Goal: Information Seeking & Learning: Check status

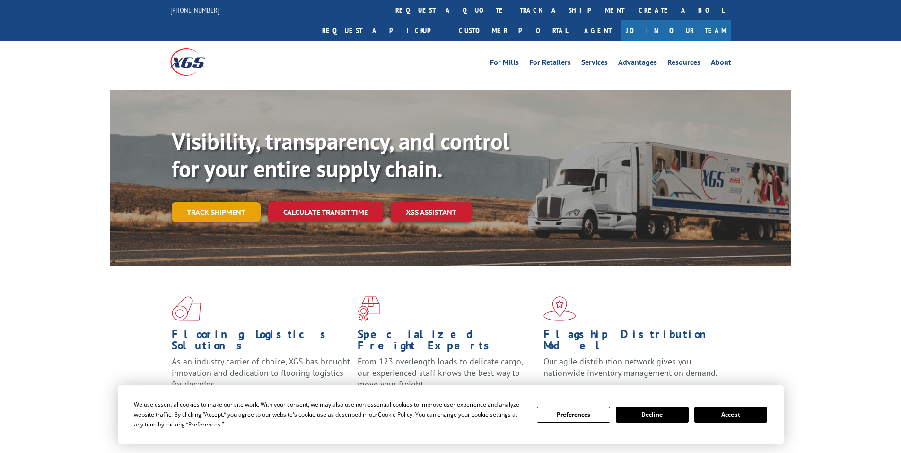
click at [215, 202] on link "Track shipment" at bounding box center [216, 212] width 89 height 20
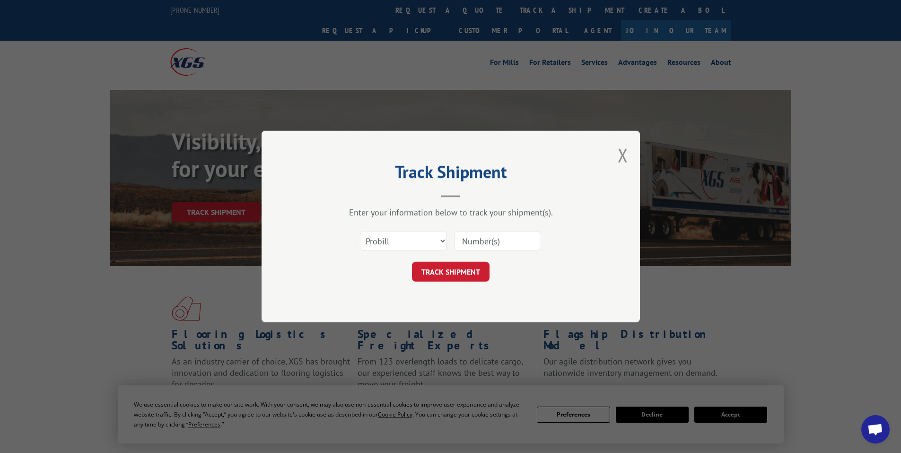
click at [479, 239] on input at bounding box center [497, 241] width 87 height 20
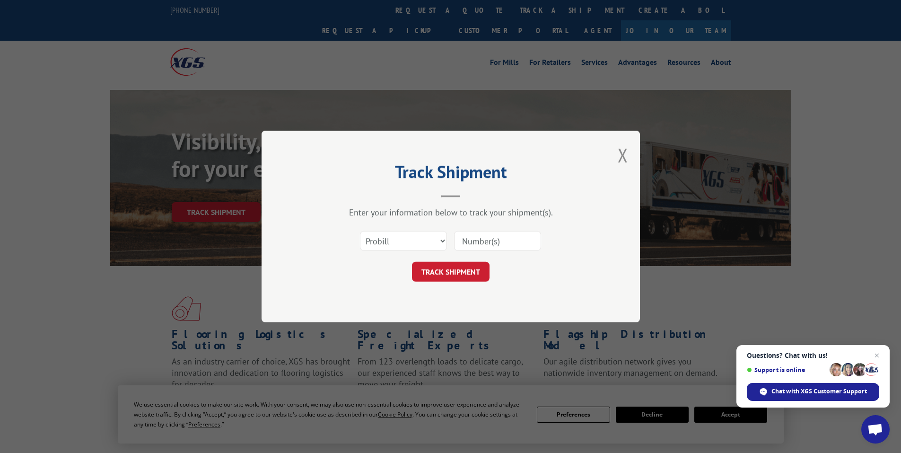
paste input "17521542"
type input "17521542"
click at [455, 272] on button "TRACK SHIPMENT" at bounding box center [451, 272] width 78 height 20
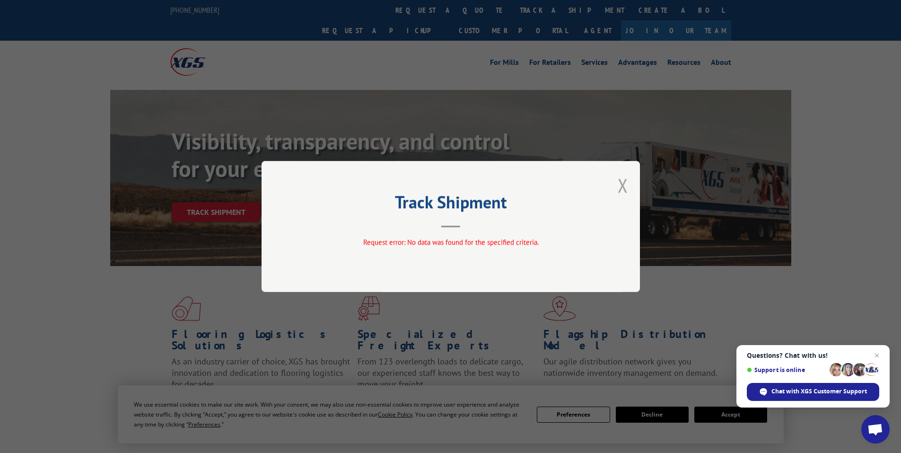
click at [625, 180] on button "Close modal" at bounding box center [623, 185] width 10 height 25
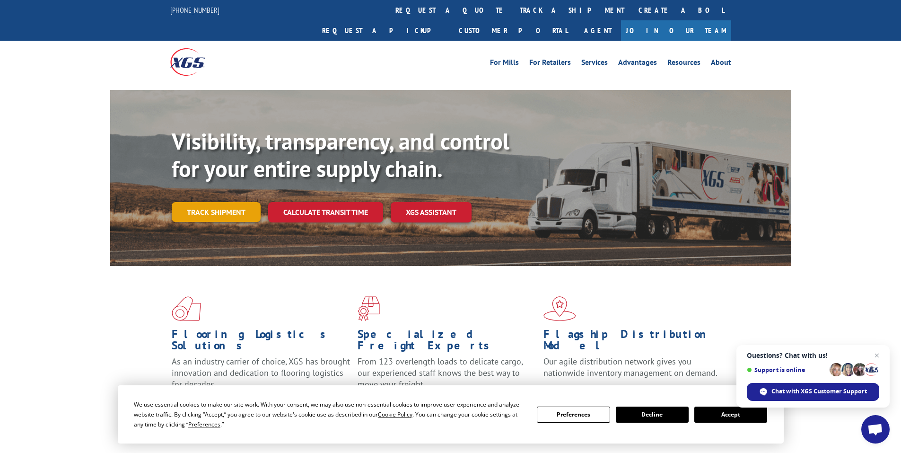
click at [221, 202] on link "Track shipment" at bounding box center [216, 212] width 89 height 20
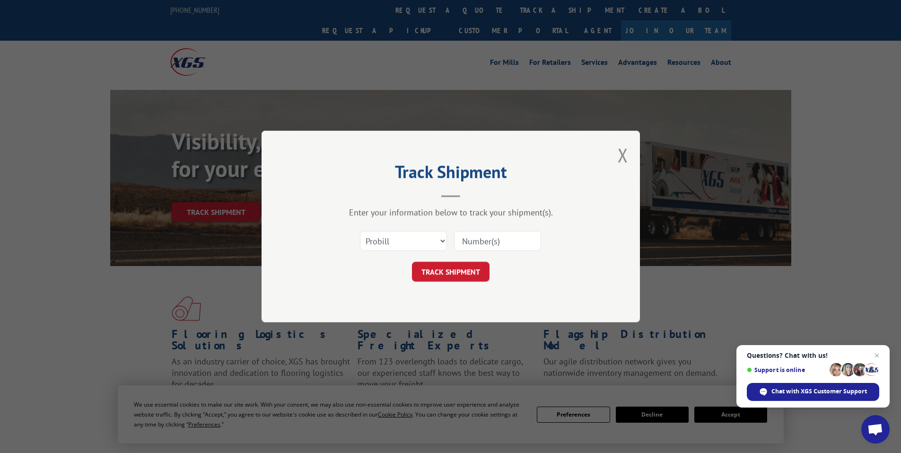
click at [483, 240] on input at bounding box center [497, 241] width 87 height 20
paste input "17521315"
type input "17521315"
click at [452, 269] on button "TRACK SHIPMENT" at bounding box center [451, 272] width 78 height 20
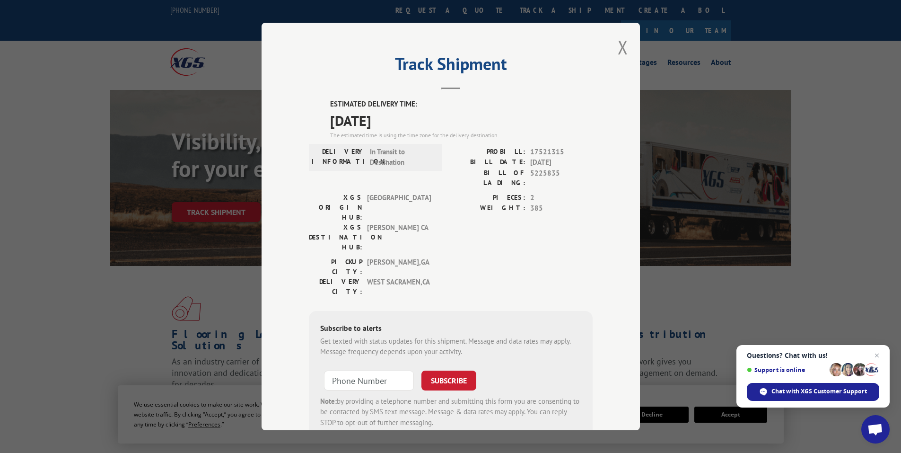
drag, startPoint x: 325, startPoint y: 98, endPoint x: 411, endPoint y: 118, distance: 87.9
click at [411, 118] on div "Track Shipment ESTIMATED DELIVERY TIME: [DATE] The estimated time is using the …" at bounding box center [451, 226] width 378 height 407
copy div "ESTIMATED DELIVERY TIME: [DATE]"
